Goal: Browse casually

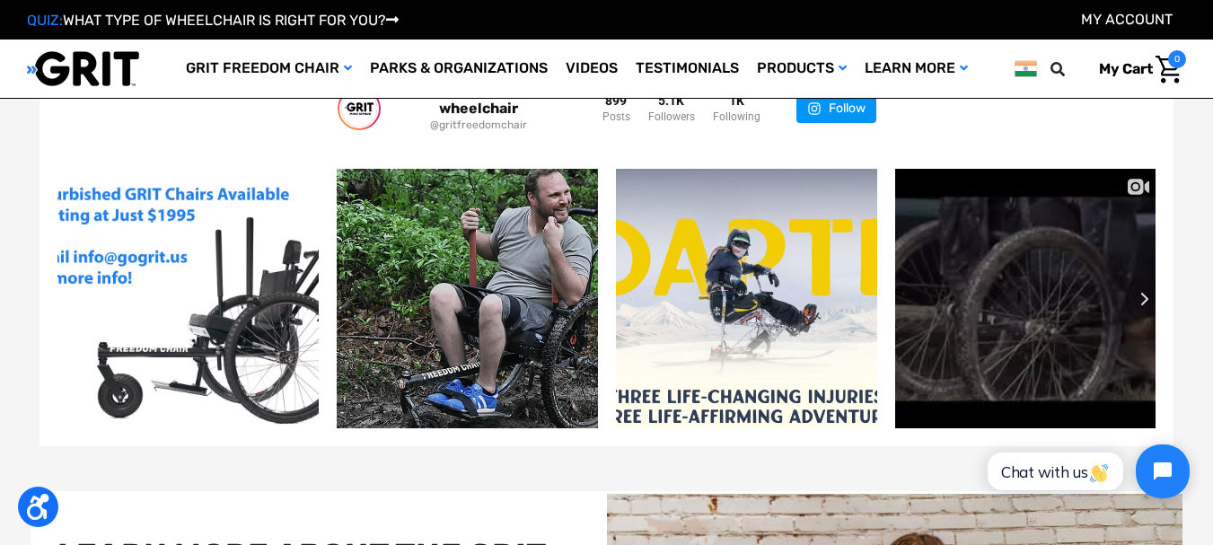
scroll to position [3408, 0]
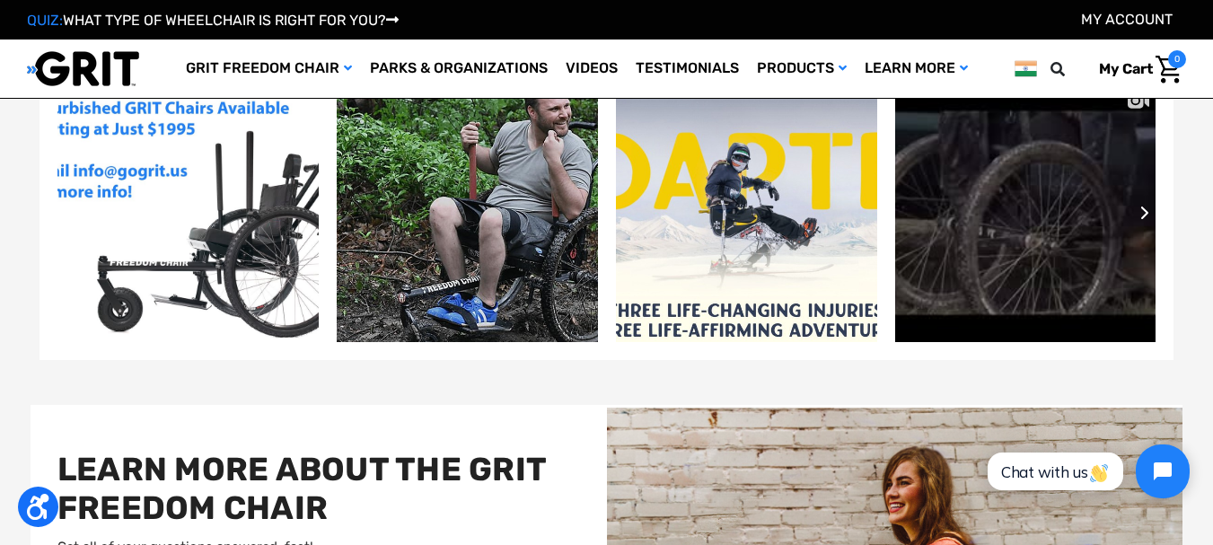
click at [1141, 207] on icon "Next slide" at bounding box center [1145, 213] width 11 height 14
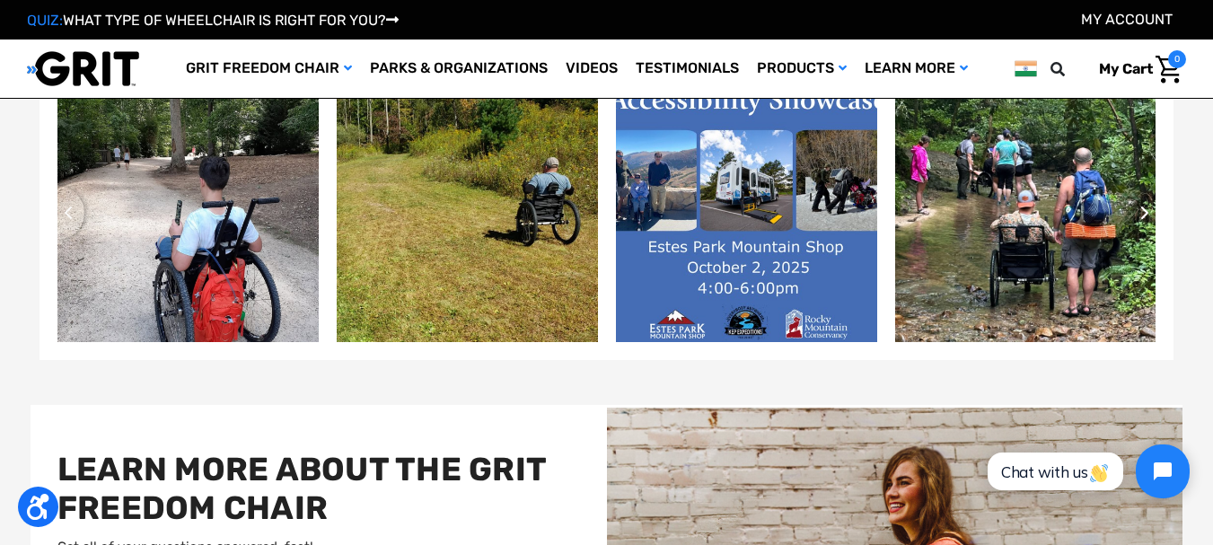
click at [1151, 213] on button "Next slide" at bounding box center [1156, 213] width 54 height 54
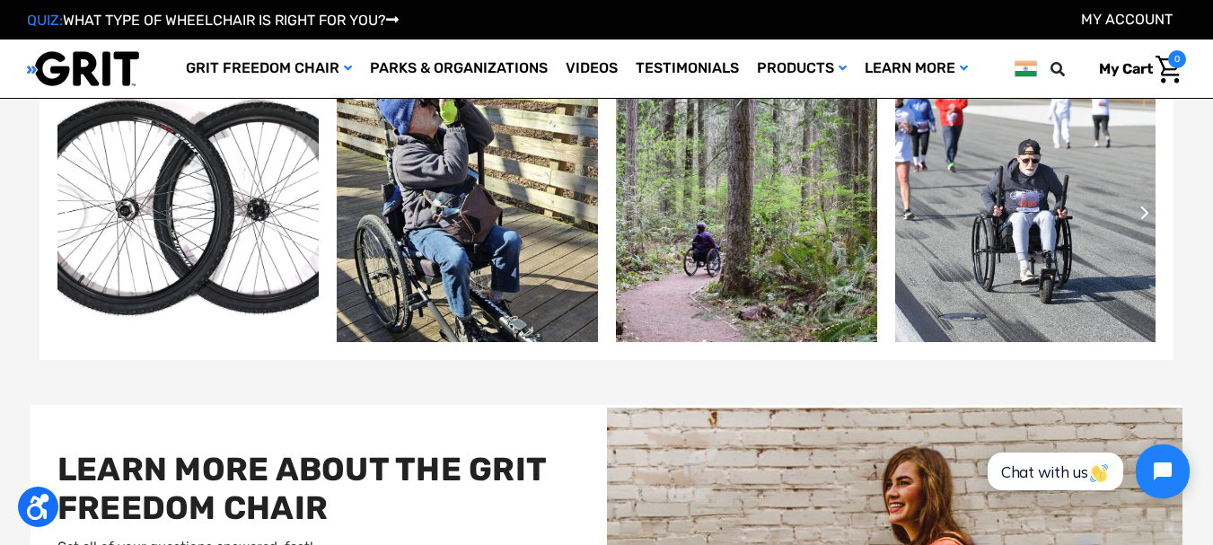
click at [1151, 213] on button "Next slide" at bounding box center [1156, 213] width 54 height 54
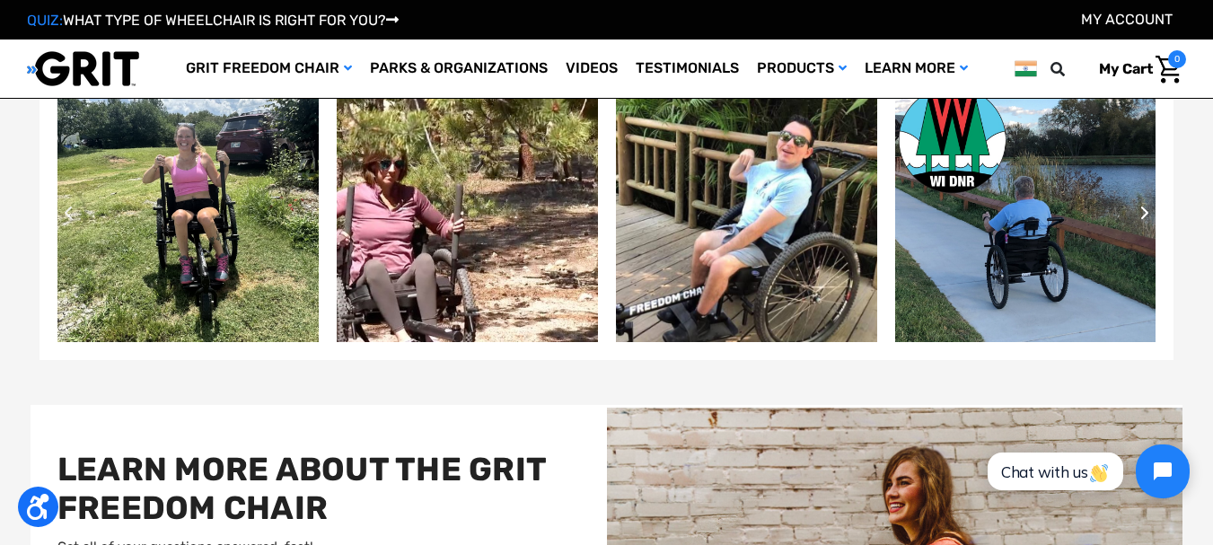
click at [1151, 213] on button "Next slide" at bounding box center [1156, 213] width 54 height 54
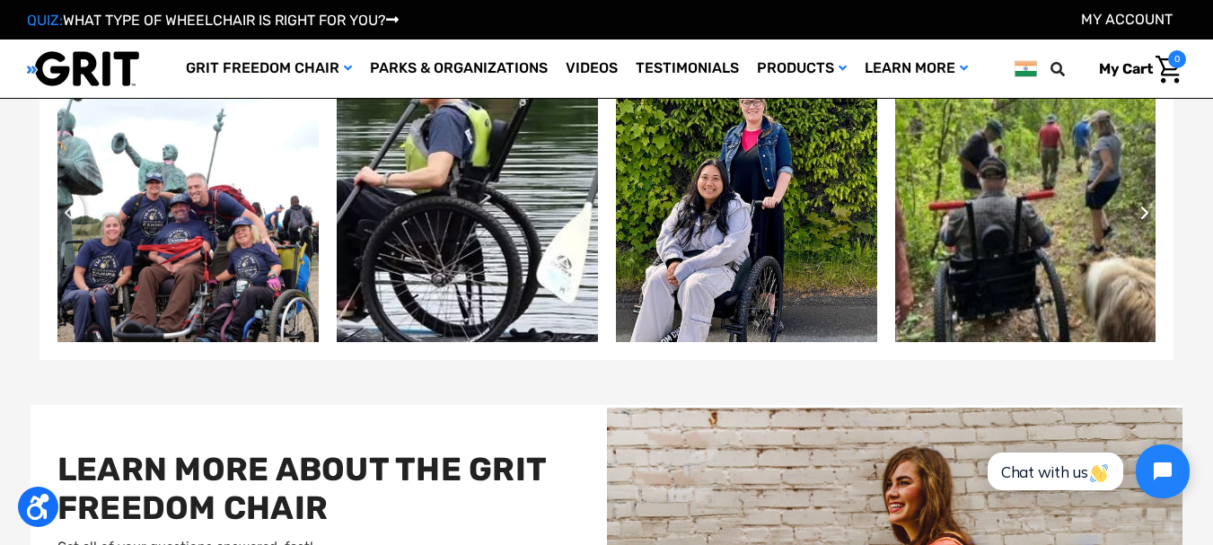
click at [1151, 213] on button "Next slide" at bounding box center [1156, 213] width 54 height 54
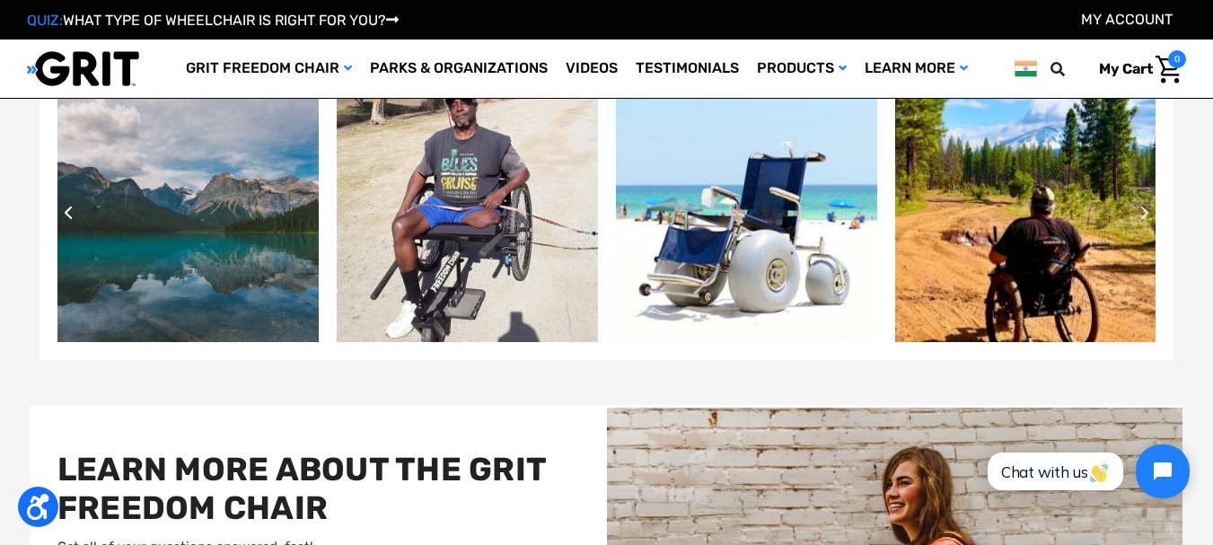
click at [72, 216] on icon "Previous slide" at bounding box center [68, 213] width 11 height 14
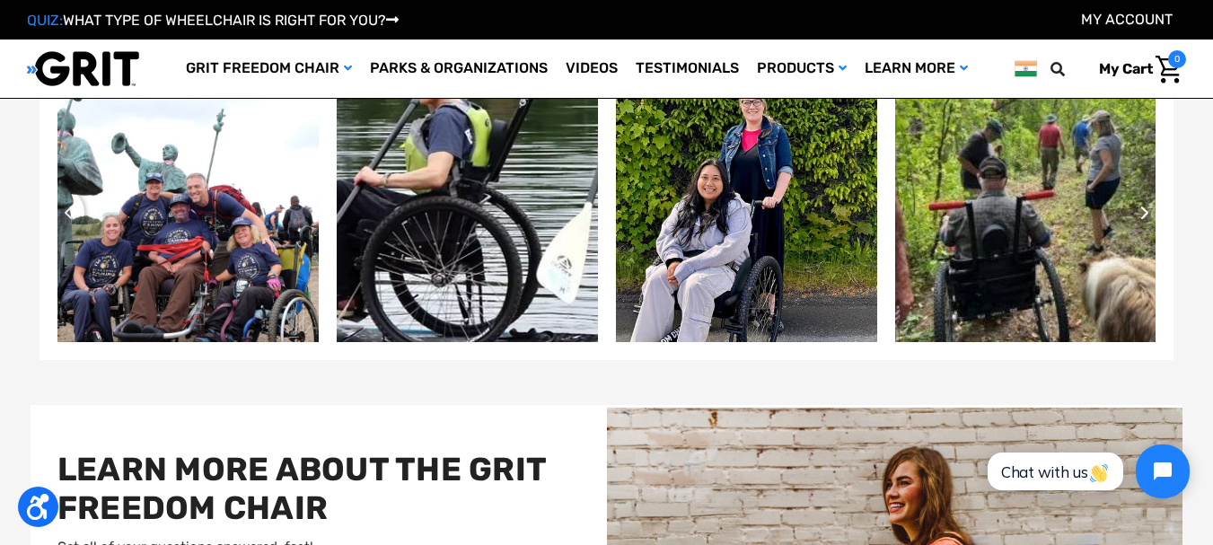
click at [1146, 219] on icon "Next slide" at bounding box center [1145, 213] width 11 height 14
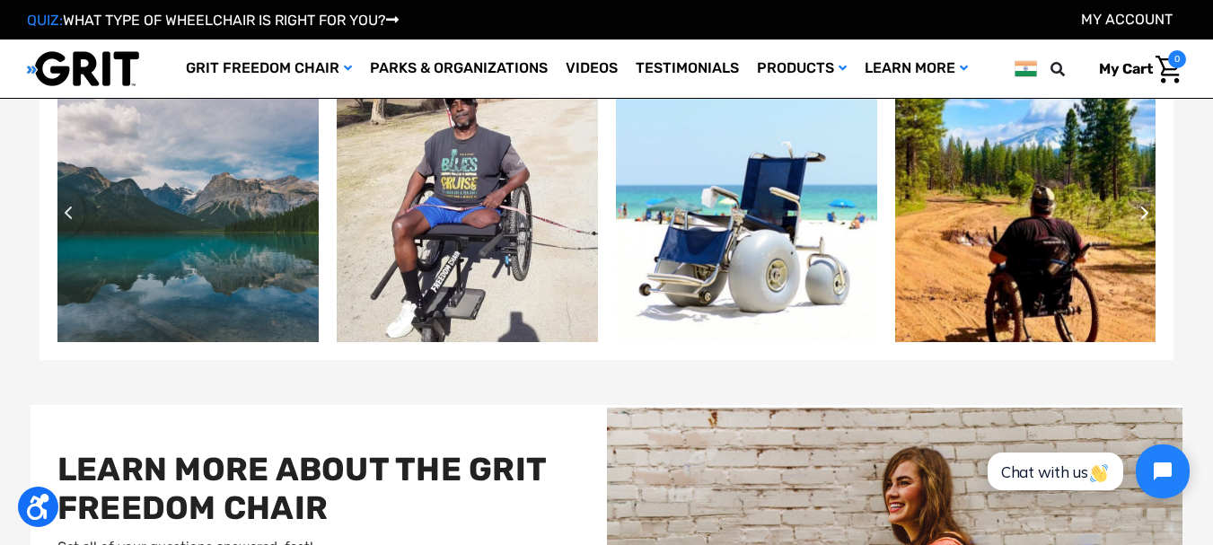
click at [1142, 219] on icon "Next slide" at bounding box center [1145, 213] width 11 height 14
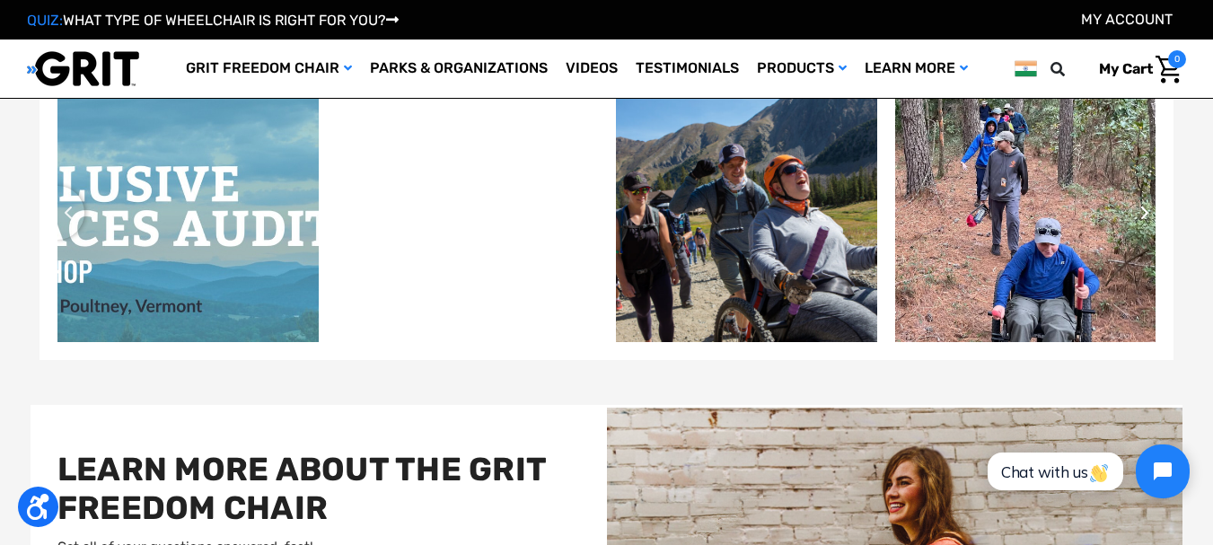
click at [1148, 211] on icon "Next slide" at bounding box center [1144, 213] width 7 height 13
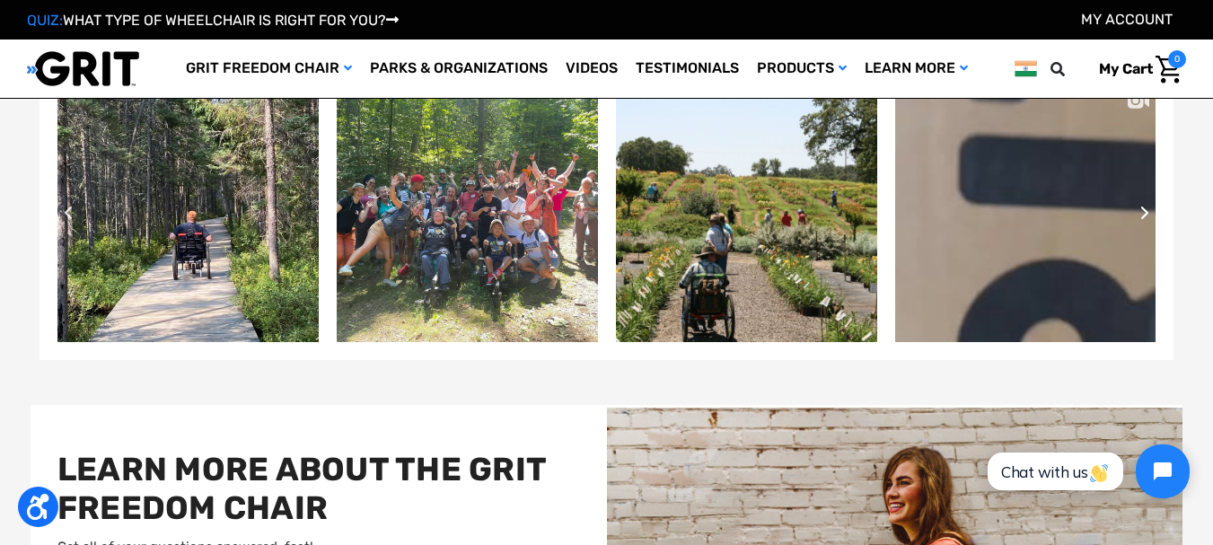
click at [1147, 212] on icon "Next slide" at bounding box center [1144, 213] width 7 height 13
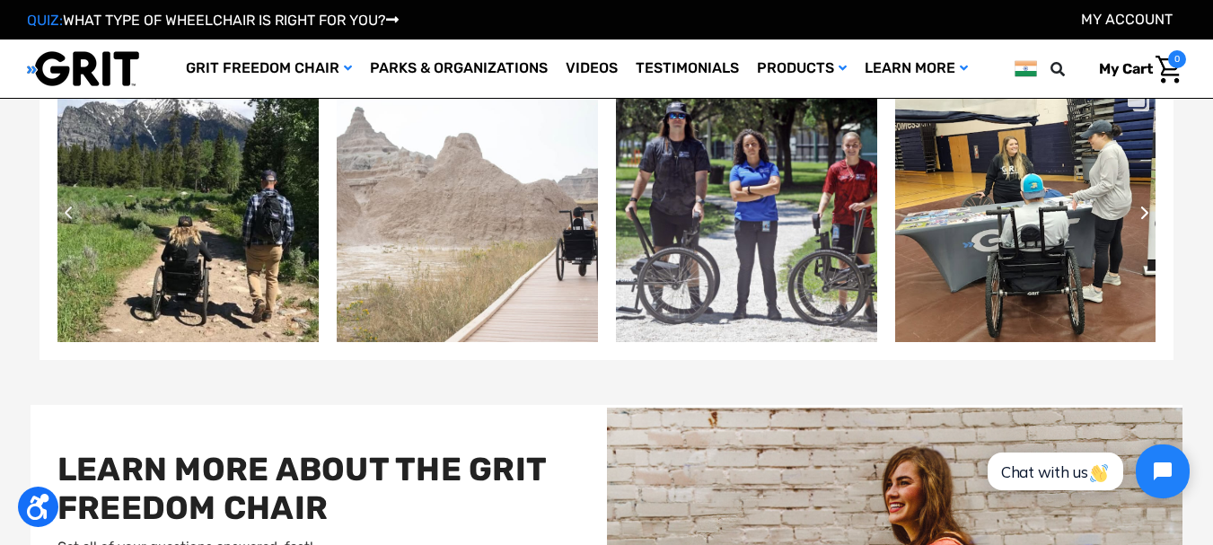
click at [1142, 212] on icon "Next slide" at bounding box center [1145, 213] width 11 height 14
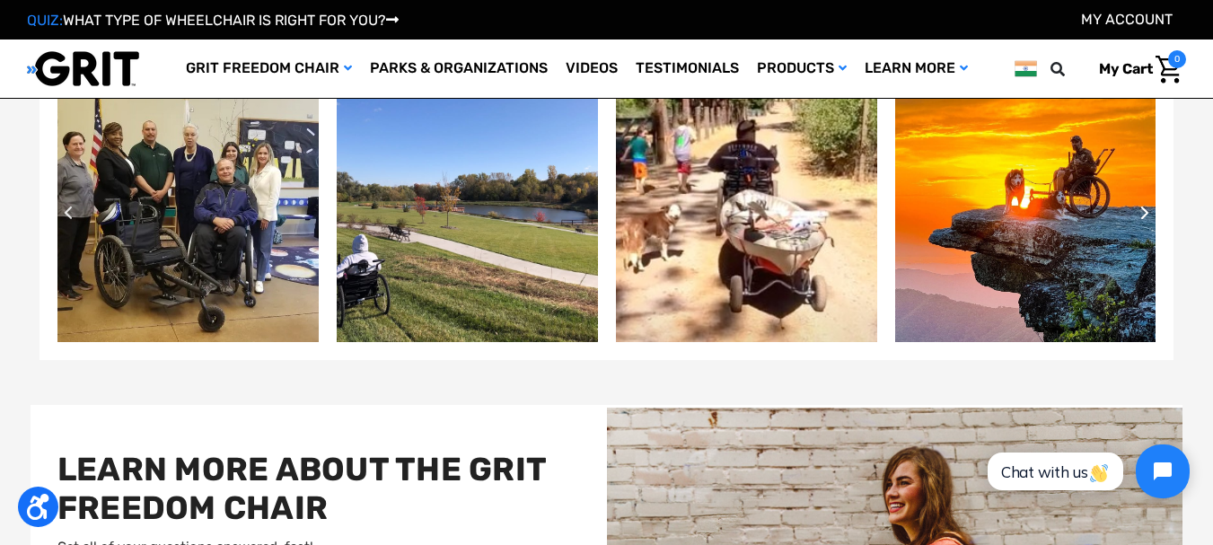
click at [1148, 220] on button "Next slide" at bounding box center [1156, 213] width 54 height 54
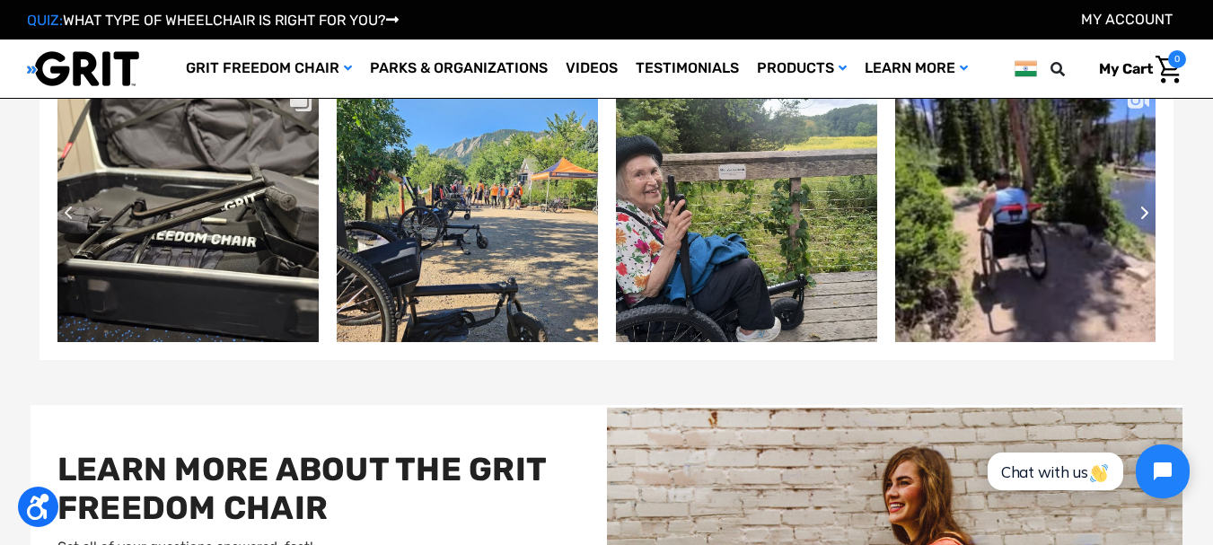
click at [1140, 204] on button "Next slide" at bounding box center [1156, 213] width 54 height 54
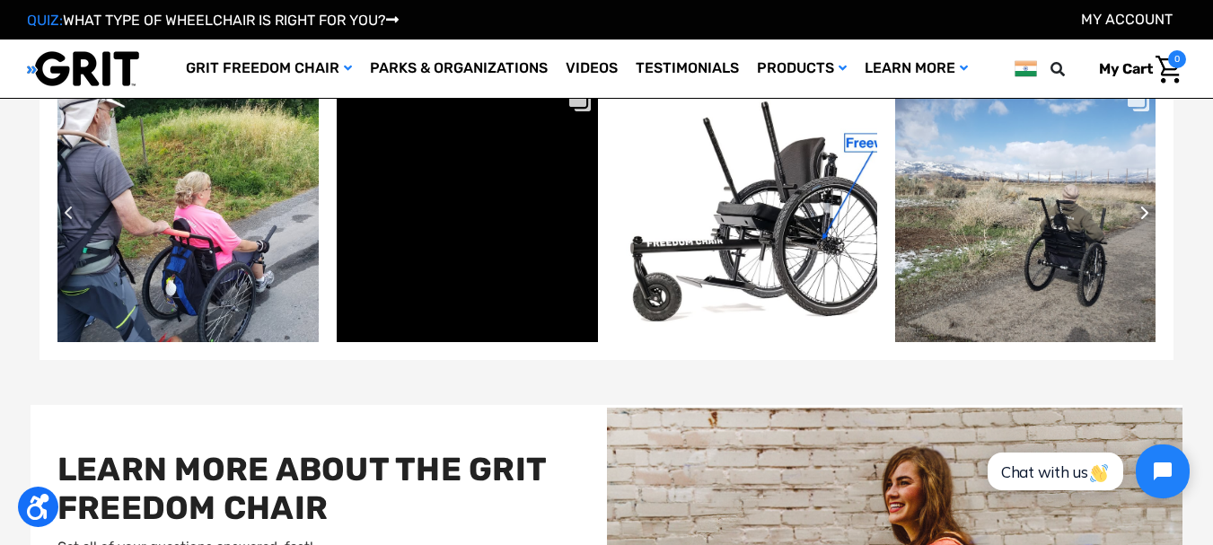
click at [1140, 204] on button "Next slide" at bounding box center [1156, 213] width 54 height 54
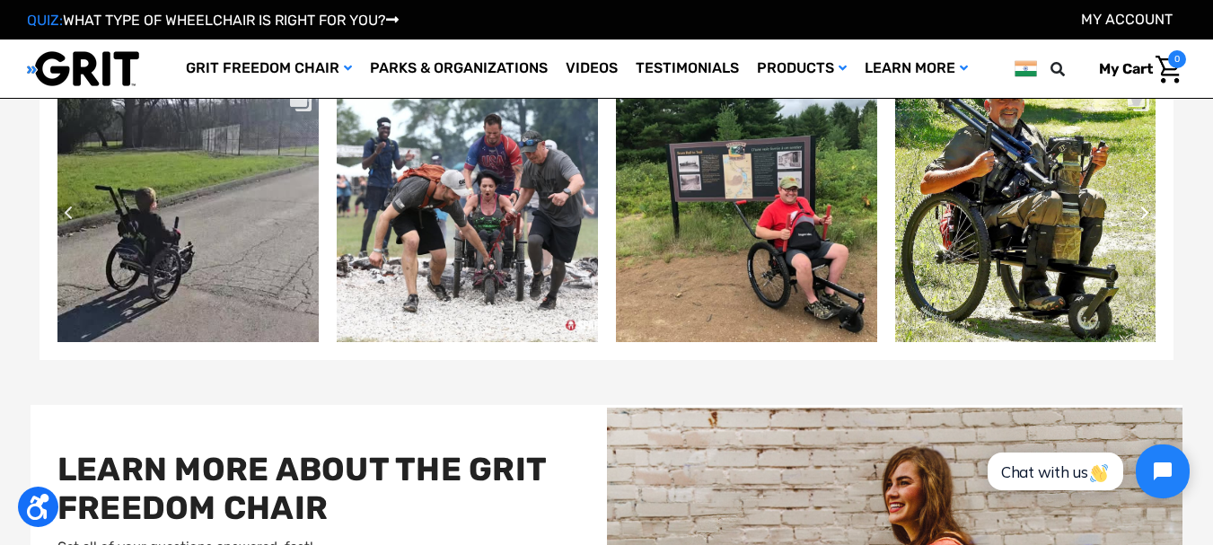
click at [1140, 204] on button "Next slide" at bounding box center [1156, 213] width 54 height 54
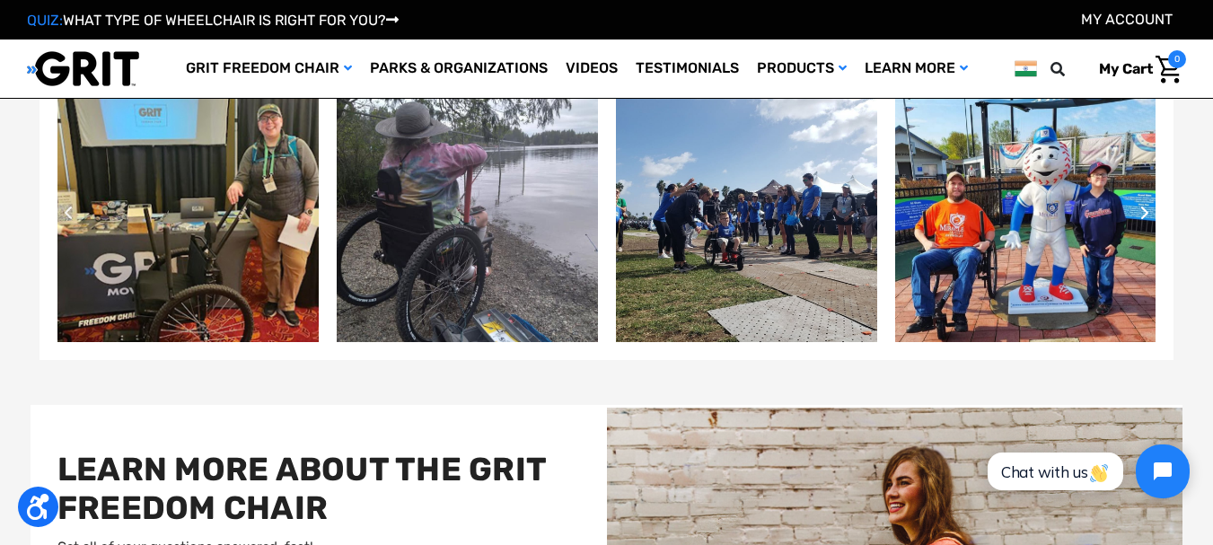
click at [1148, 215] on icon "Next slide" at bounding box center [1144, 213] width 7 height 13
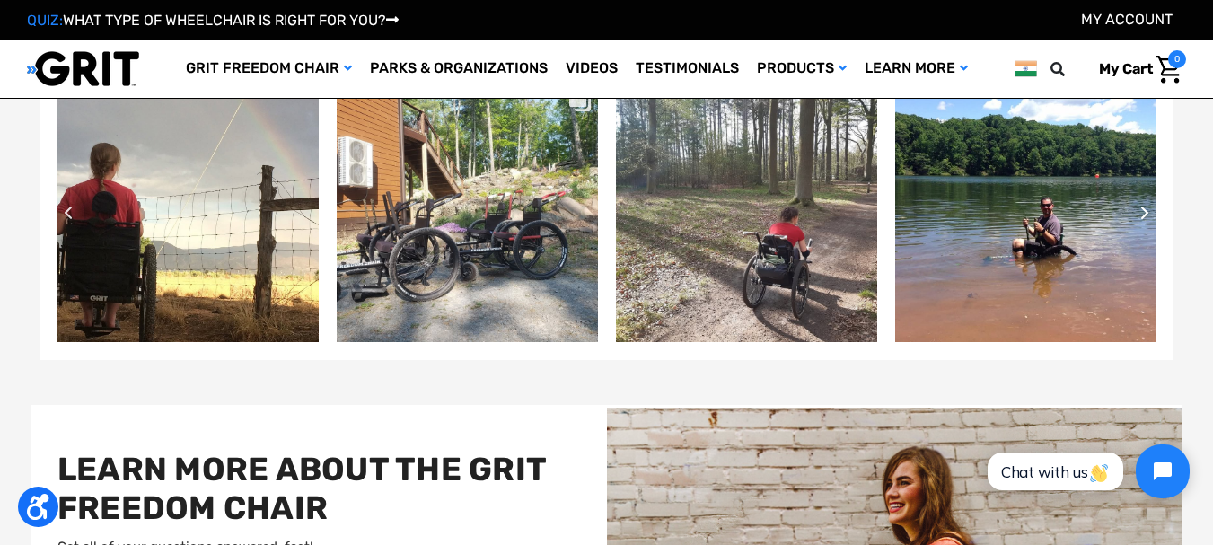
click at [1148, 215] on icon "Next slide" at bounding box center [1144, 213] width 7 height 13
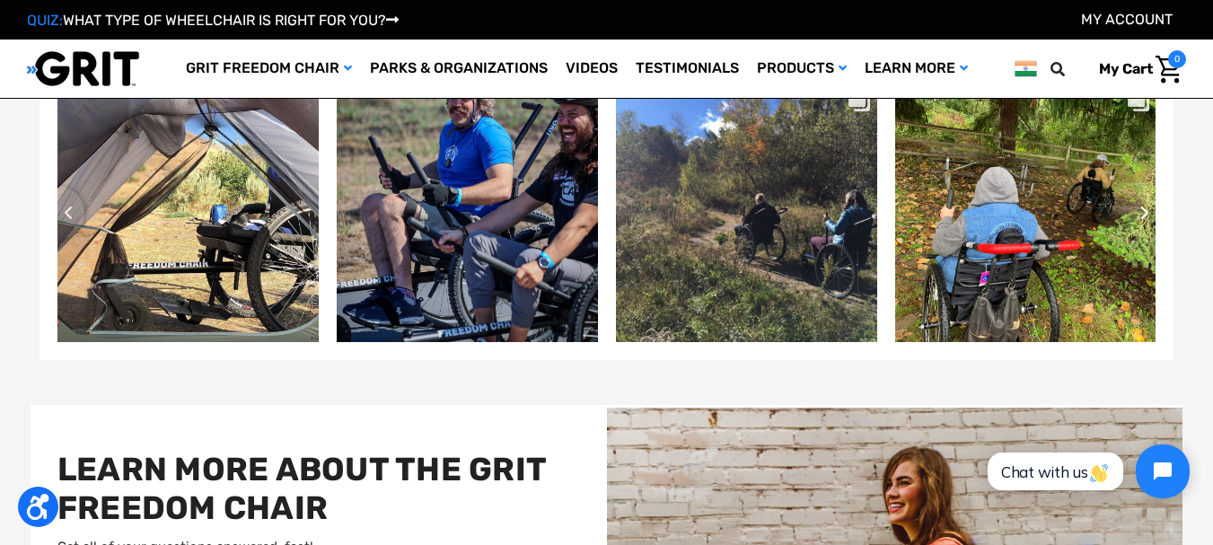
click at [1149, 212] on icon "Next slide" at bounding box center [1144, 213] width 7 height 13
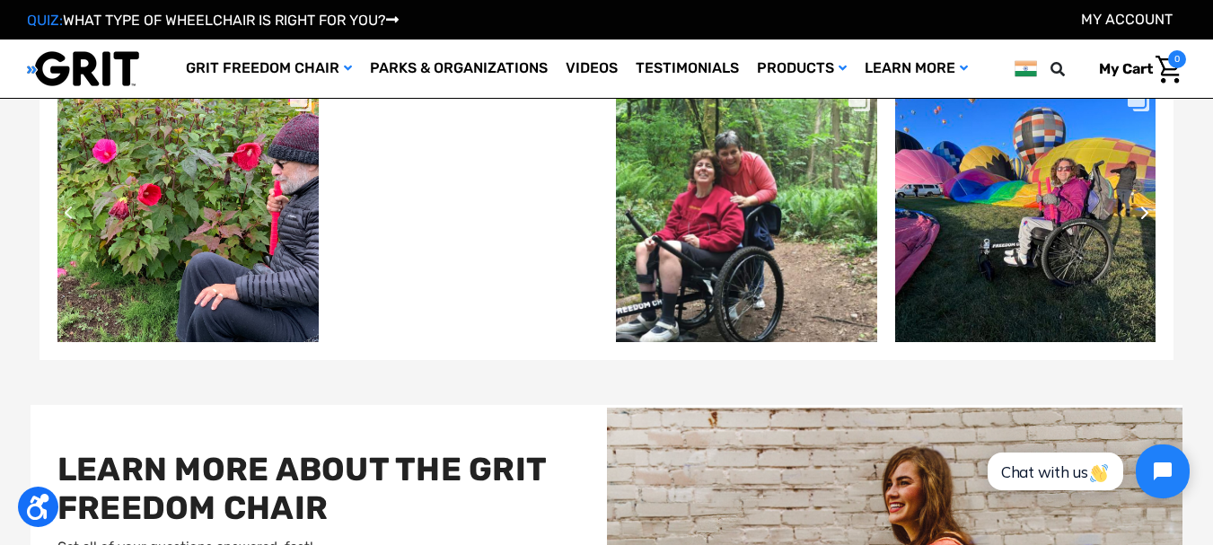
click at [1146, 211] on icon "Next slide" at bounding box center [1144, 213] width 7 height 13
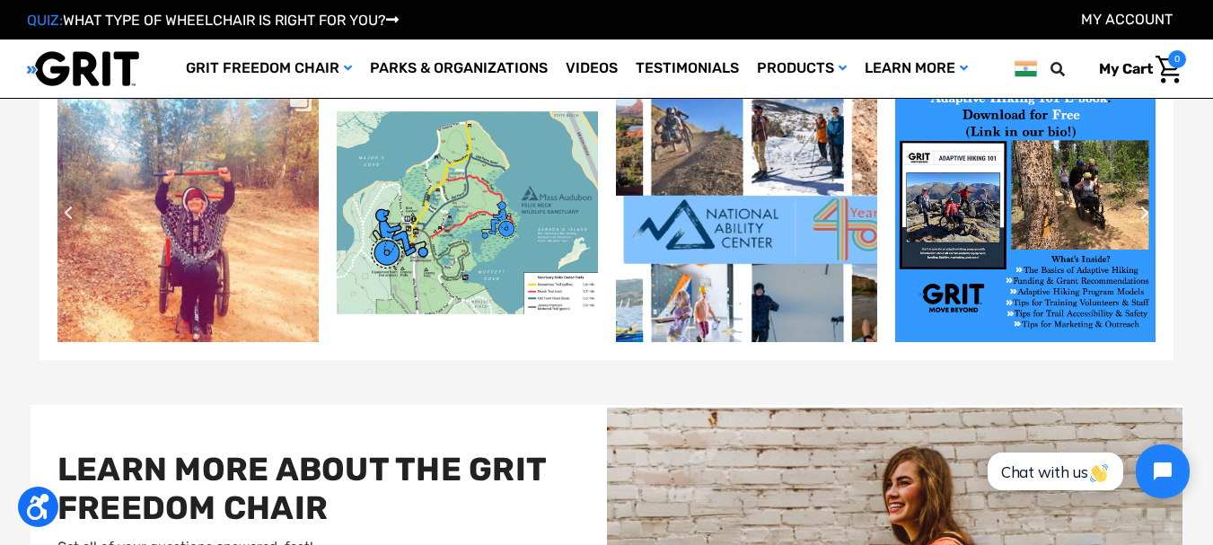
click at [1149, 211] on icon "Next slide" at bounding box center [1145, 213] width 11 height 14
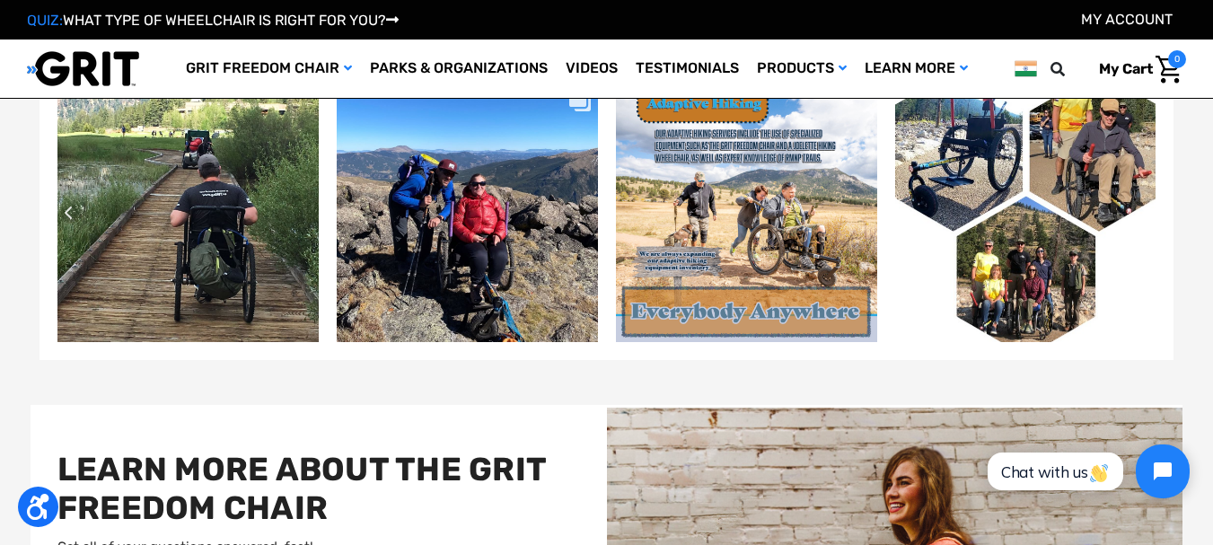
click at [1149, 211] on icon "Next slide" at bounding box center [1145, 213] width 11 height 14
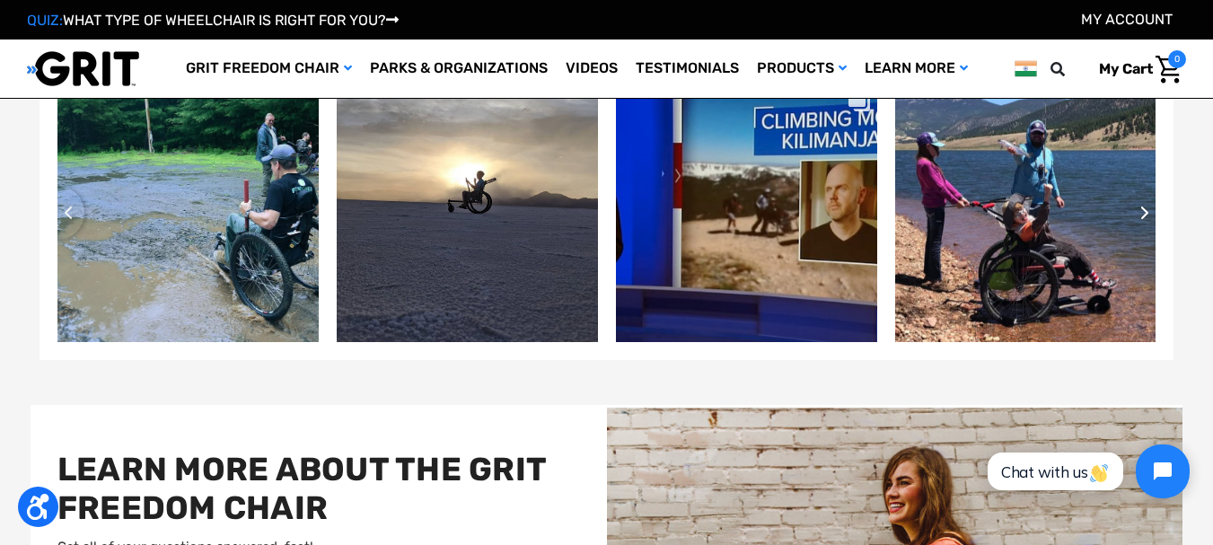
click at [1149, 211] on icon "Next slide" at bounding box center [1145, 213] width 11 height 14
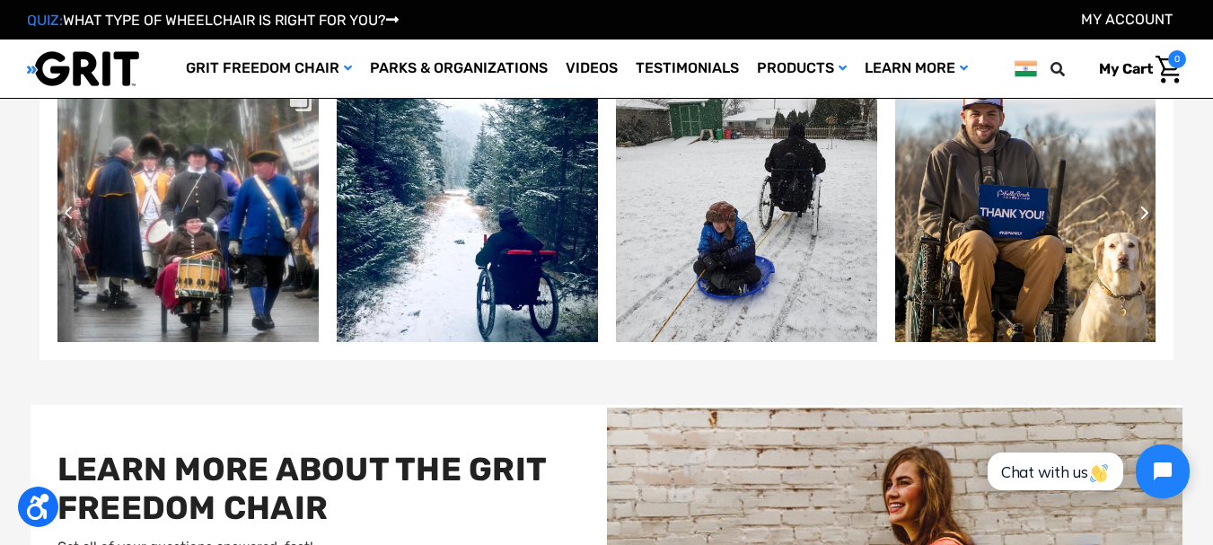
click at [1140, 213] on icon "Next slide" at bounding box center [1145, 213] width 11 height 14
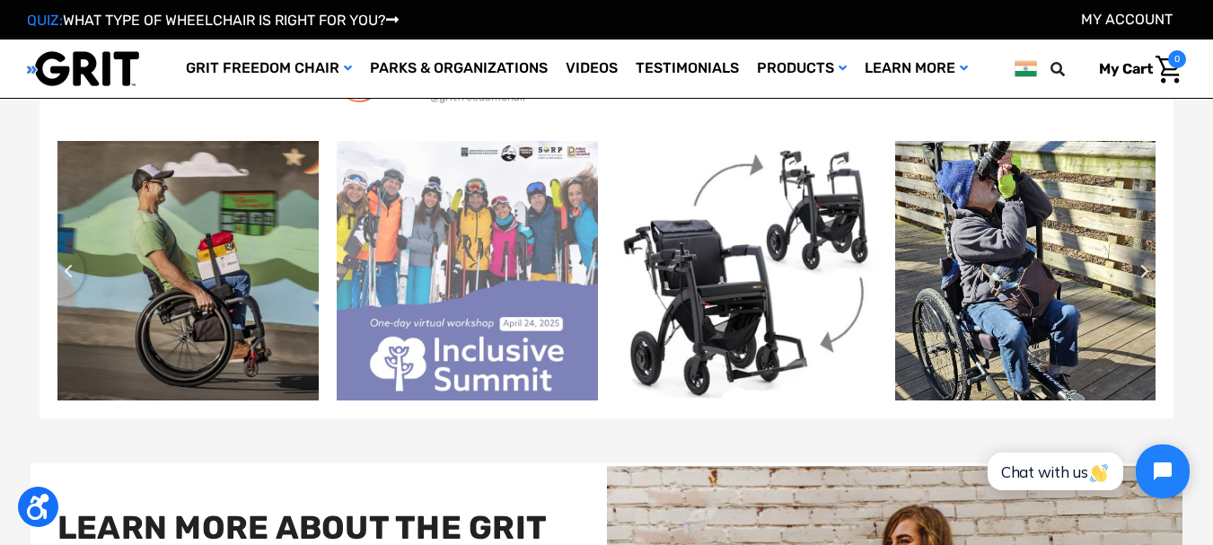
scroll to position [3318, 0]
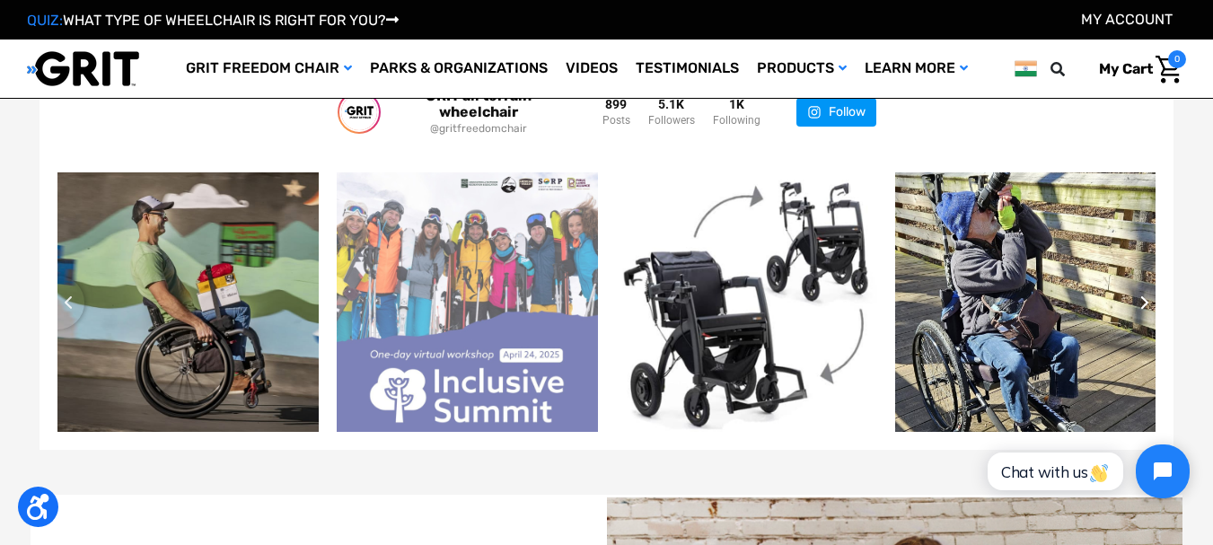
click at [1143, 296] on icon "Next slide" at bounding box center [1145, 302] width 11 height 14
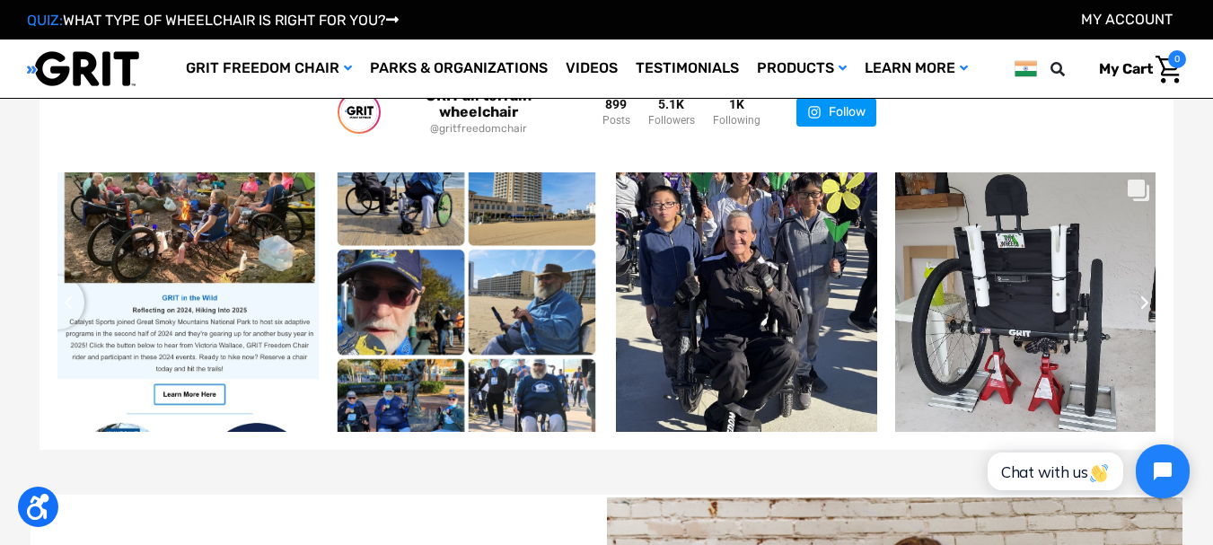
click at [1140, 302] on icon "Next slide" at bounding box center [1145, 302] width 11 height 14
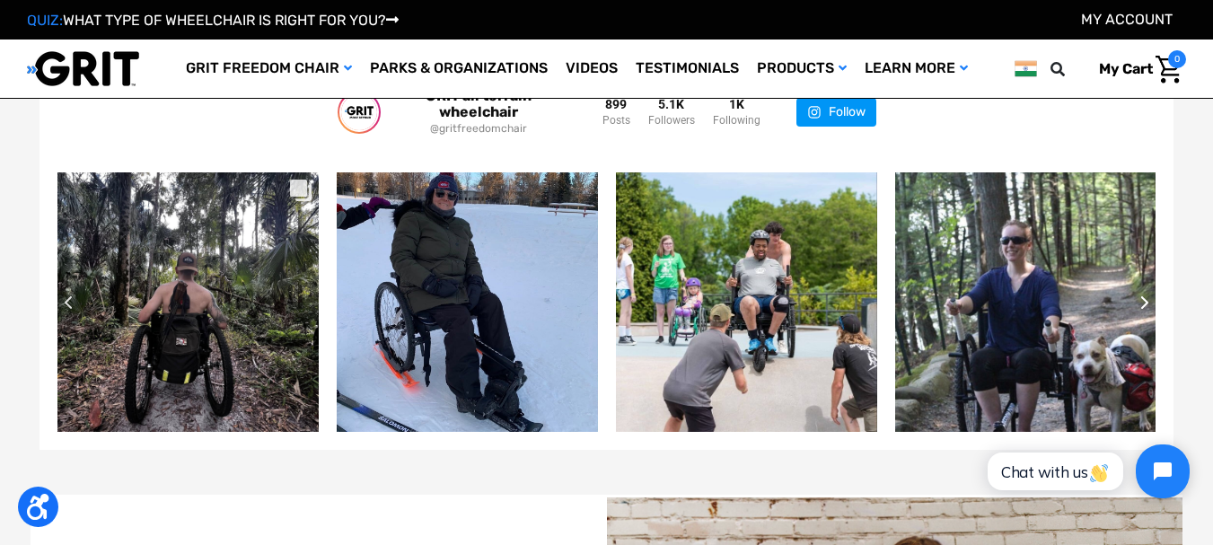
click at [1140, 302] on button "Next slide" at bounding box center [1156, 303] width 54 height 54
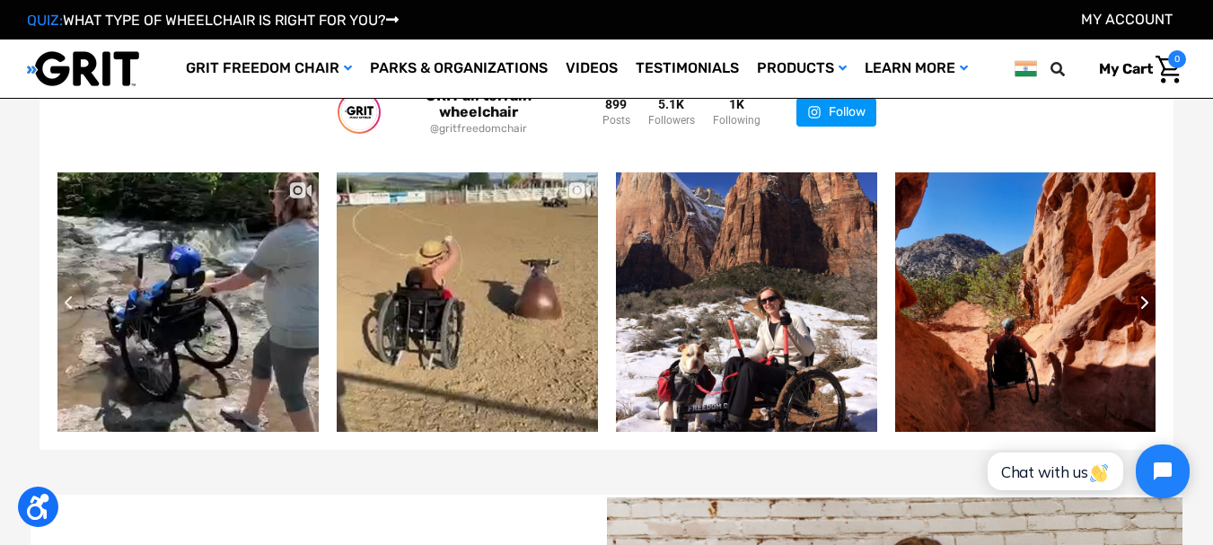
click at [1140, 302] on button "Next slide" at bounding box center [1156, 303] width 54 height 54
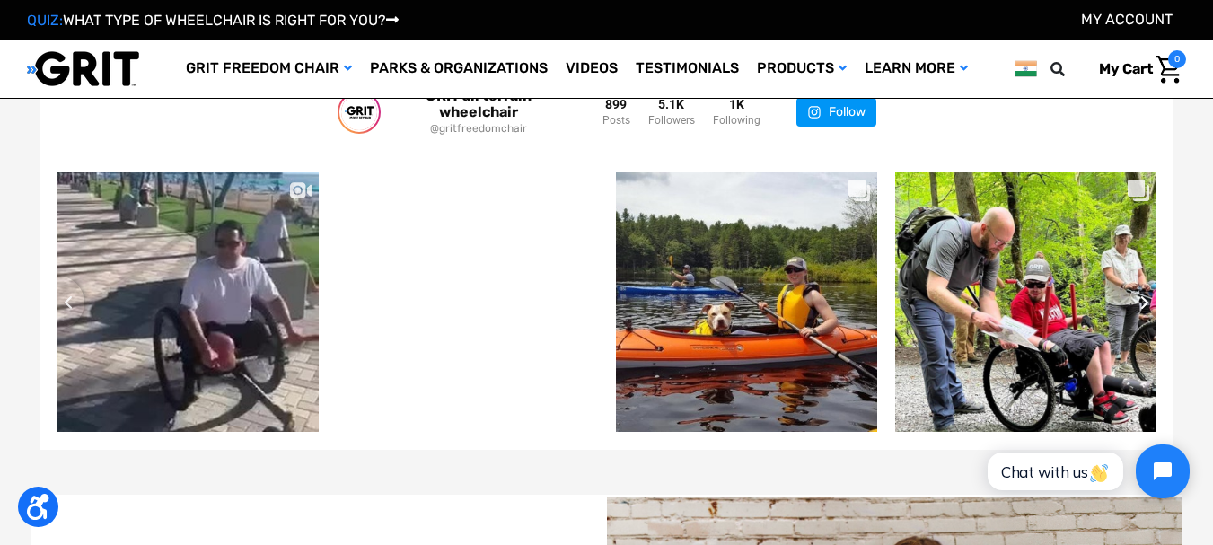
click at [1145, 307] on icon "Next slide" at bounding box center [1144, 302] width 7 height 13
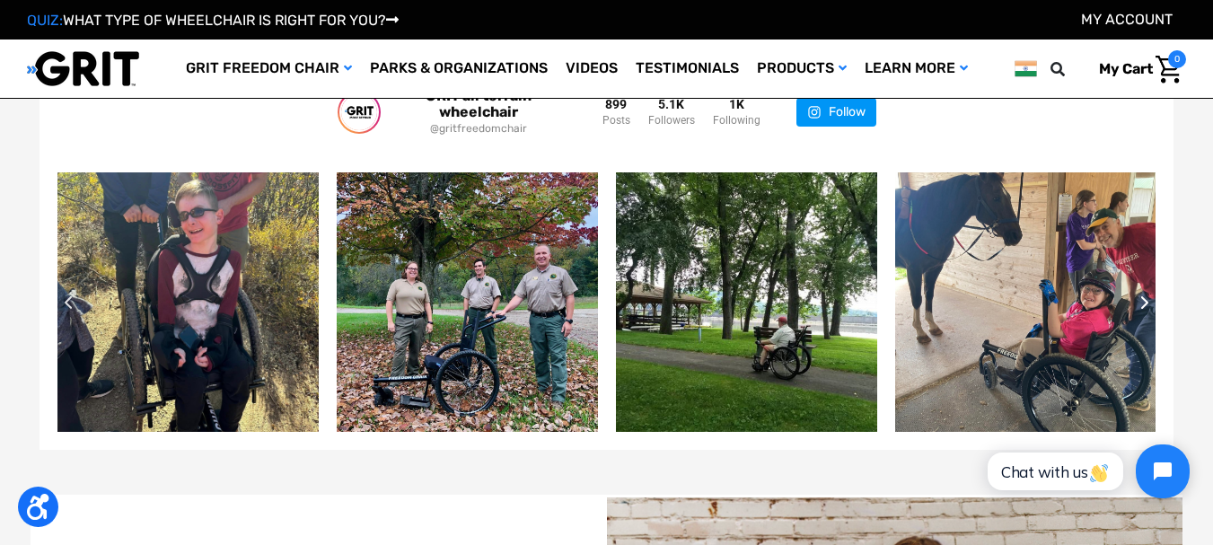
click at [1140, 308] on icon "Next slide" at bounding box center [1145, 302] width 11 height 14
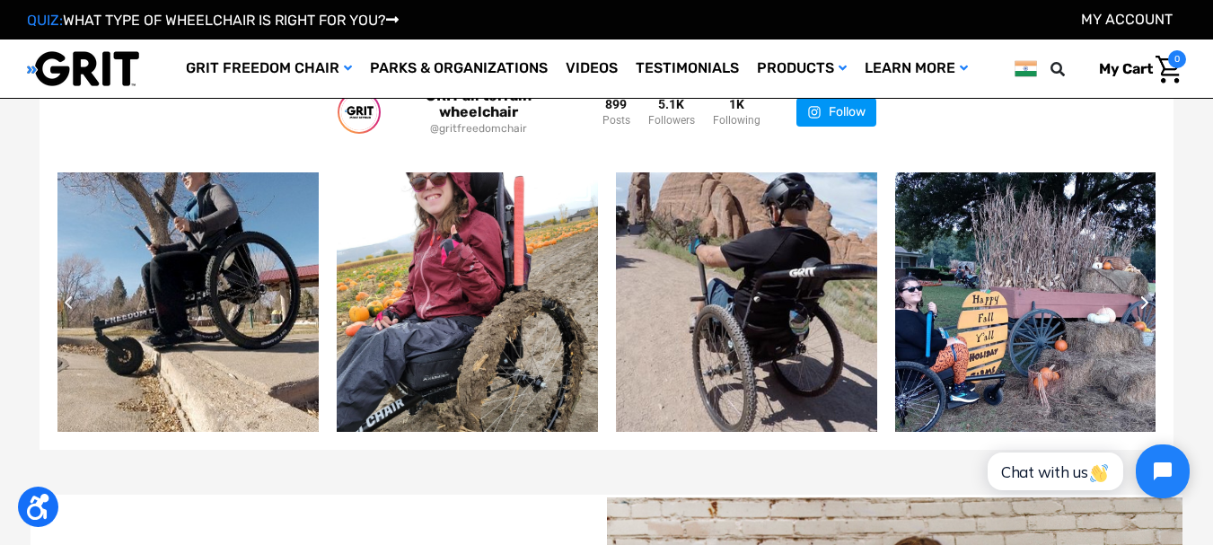
click at [1140, 308] on icon "Next slide" at bounding box center [1145, 302] width 11 height 14
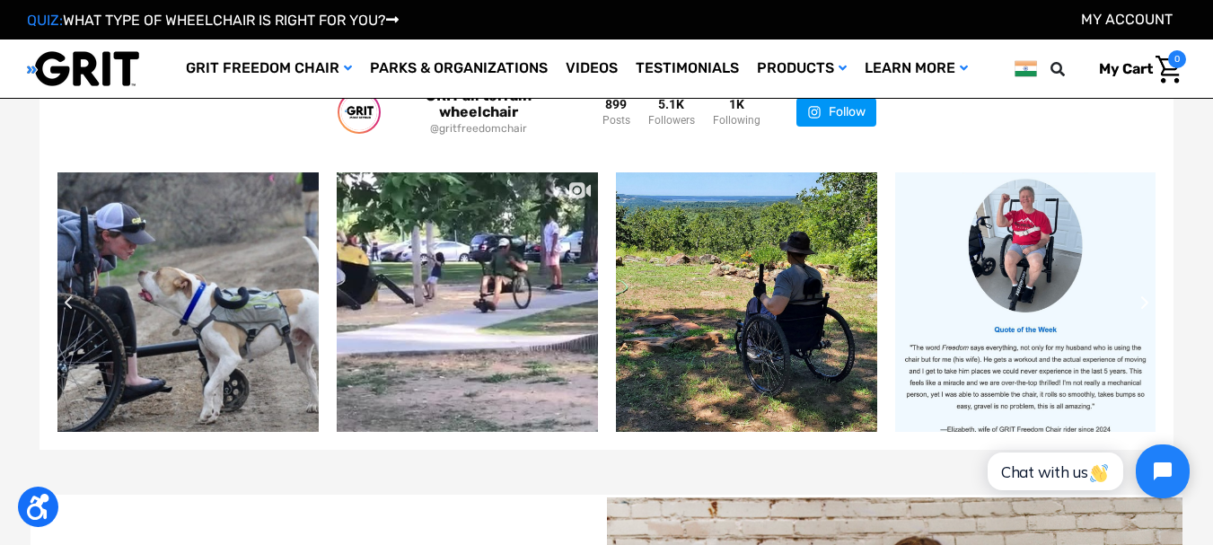
click at [1138, 304] on button "Next slide" at bounding box center [1156, 303] width 54 height 54
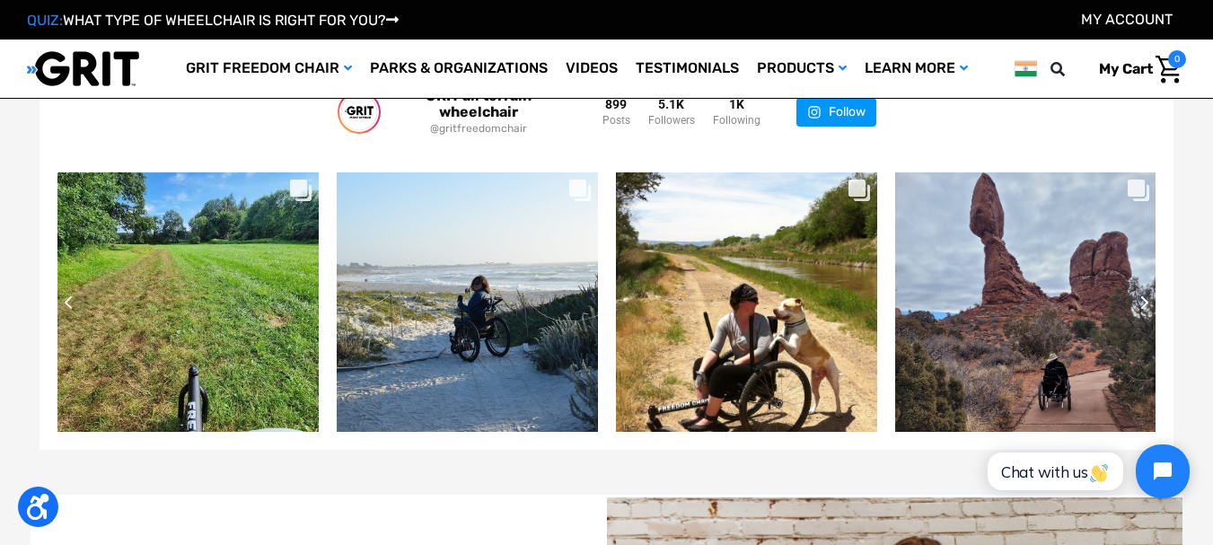
click at [1138, 304] on button "Next slide" at bounding box center [1156, 303] width 54 height 54
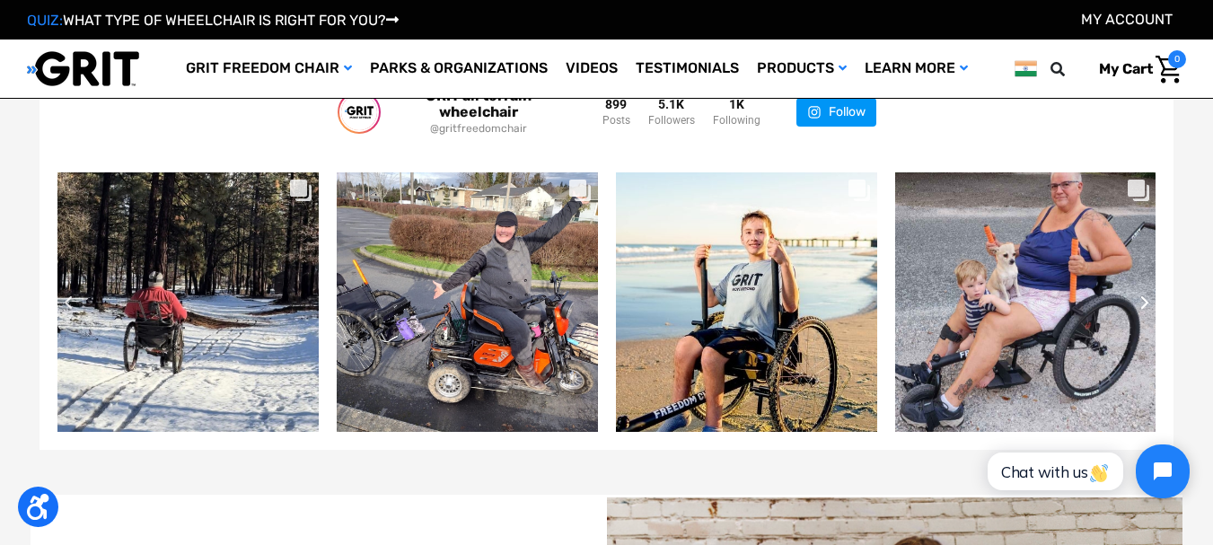
click at [1138, 304] on button "Next slide" at bounding box center [1156, 303] width 54 height 54
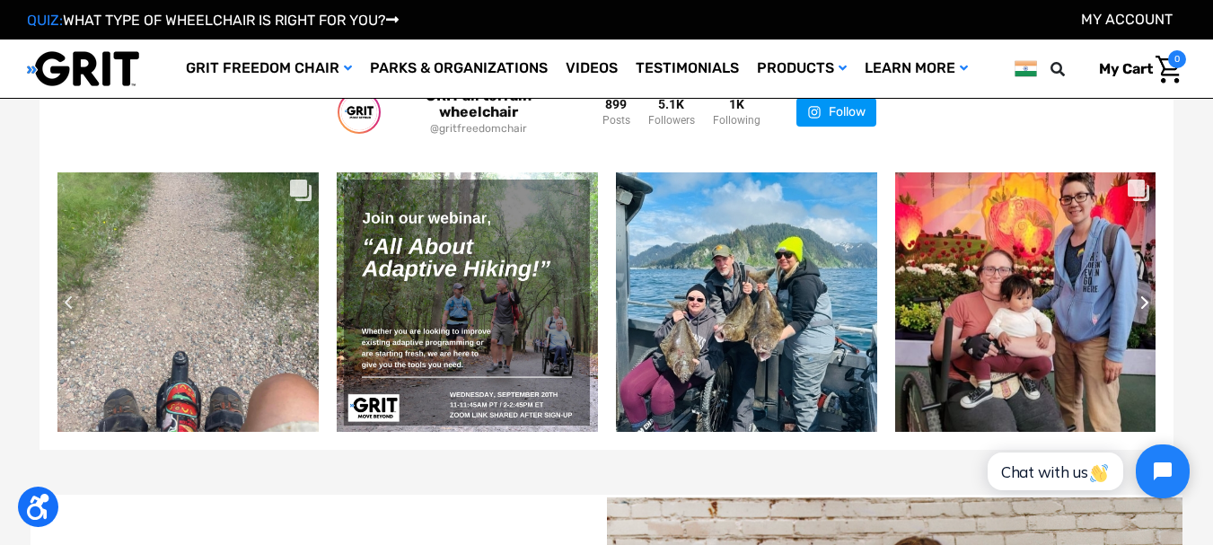
click at [1142, 304] on icon "Next slide" at bounding box center [1145, 302] width 11 height 14
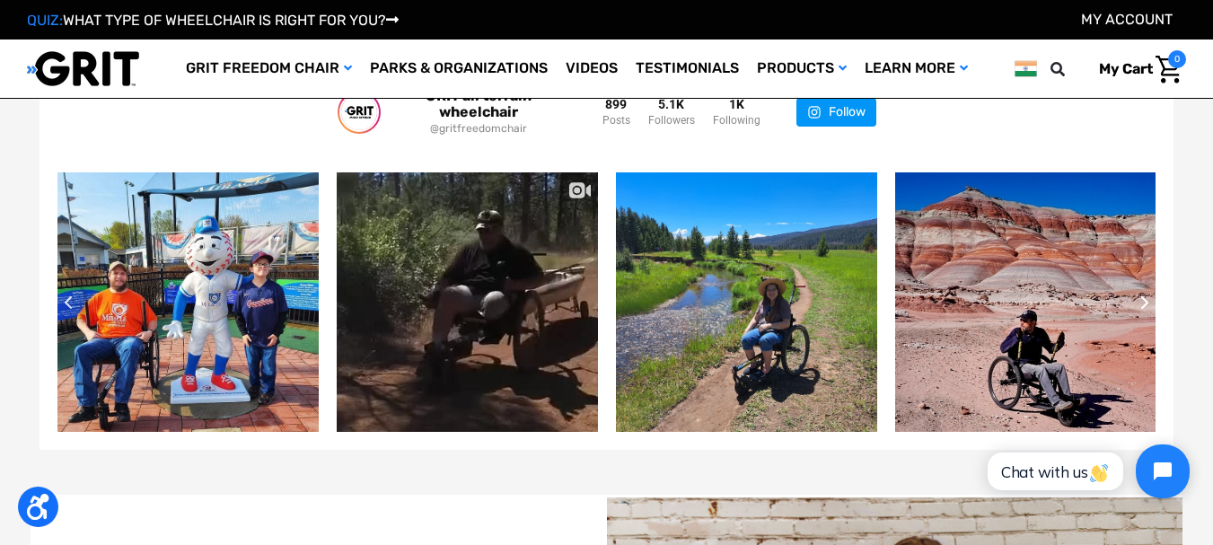
click at [1142, 304] on icon "Next slide" at bounding box center [1145, 302] width 11 height 14
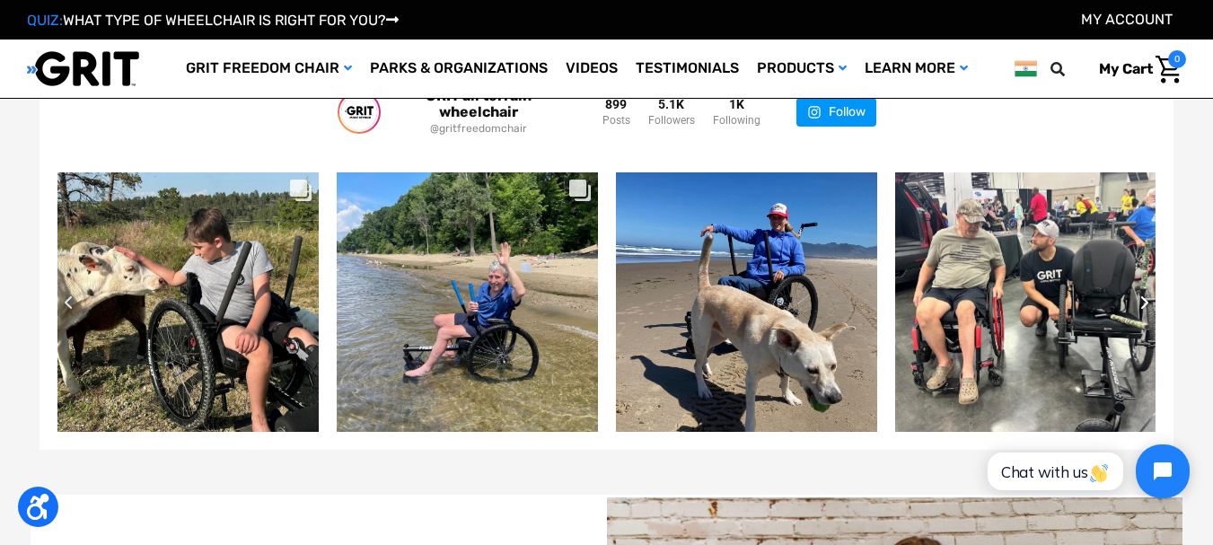
click at [1144, 304] on icon "Next slide" at bounding box center [1145, 302] width 11 height 14
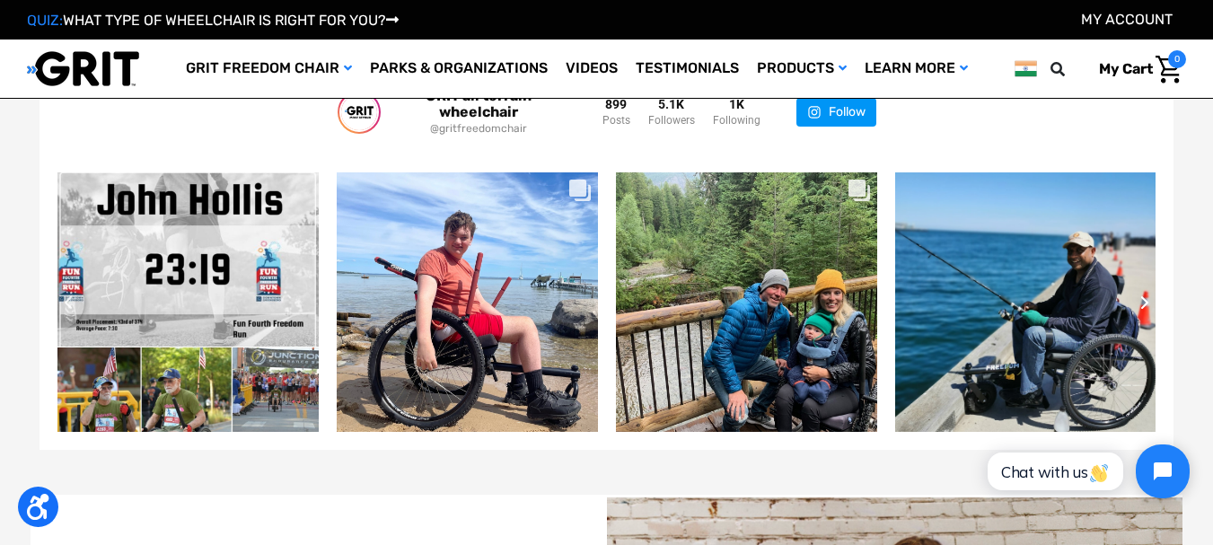
click at [1148, 303] on icon "Next slide" at bounding box center [1144, 302] width 7 height 13
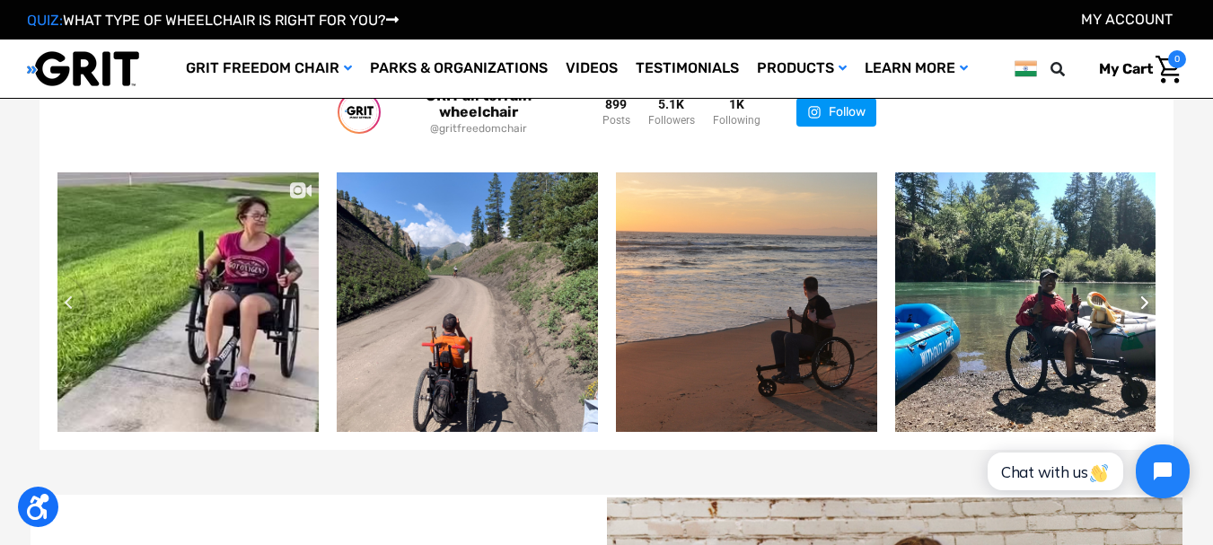
click at [1145, 297] on icon "Next slide" at bounding box center [1145, 302] width 11 height 14
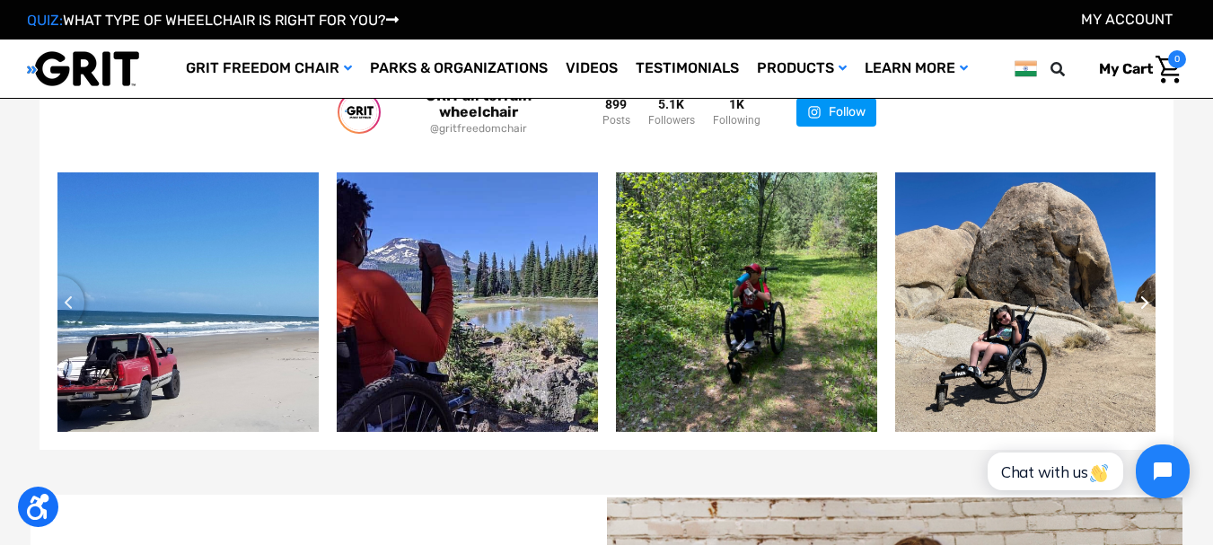
click at [1147, 298] on icon "Next slide" at bounding box center [1145, 302] width 11 height 14
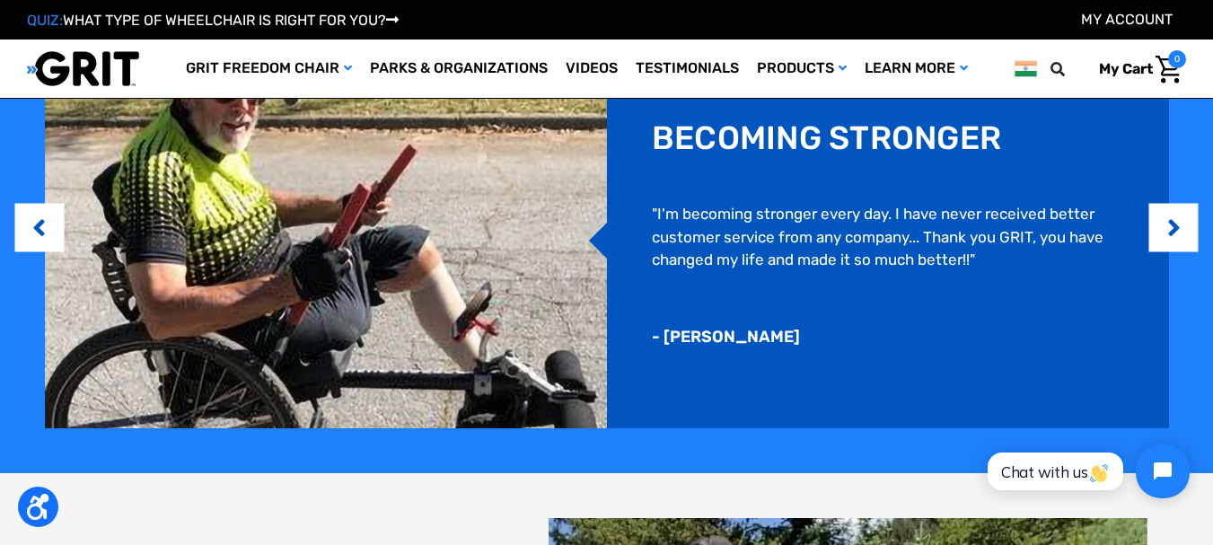
scroll to position [1163, 0]
